Goal: Task Accomplishment & Management: Complete application form

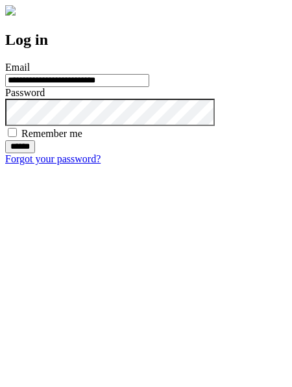
type input "**********"
click at [35, 153] on input "******" at bounding box center [20, 146] width 30 height 13
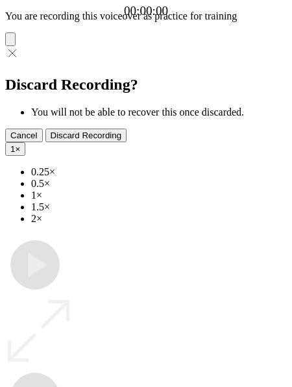
type input "**********"
